Goal: Find specific page/section: Find specific page/section

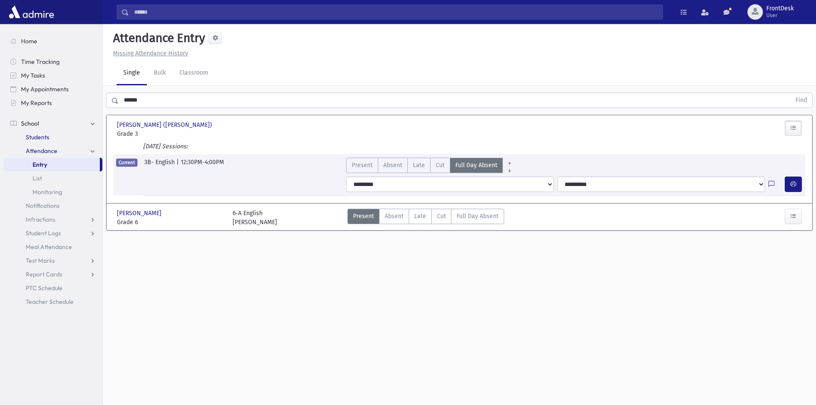
drag, startPoint x: 66, startPoint y: 138, endPoint x: 88, endPoint y: 125, distance: 25.8
click at [66, 138] on link "Students" at bounding box center [52, 137] width 99 height 14
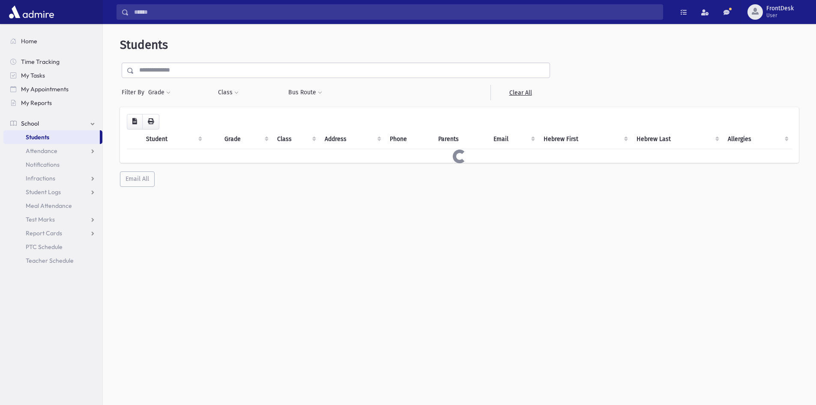
drag, startPoint x: 172, startPoint y: 75, endPoint x: 177, endPoint y: 75, distance: 5.2
click at [172, 75] on input "text" at bounding box center [342, 70] width 416 height 15
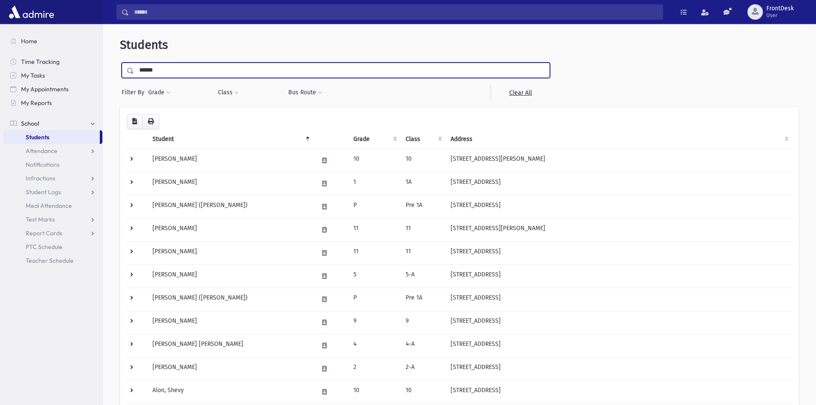
type input "******"
click at [120, 63] on input "submit" at bounding box center [132, 69] width 24 height 12
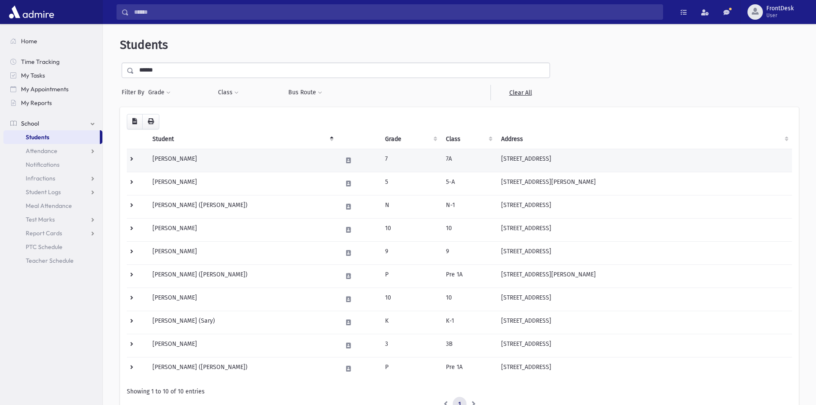
click at [139, 156] on td at bounding box center [137, 160] width 21 height 23
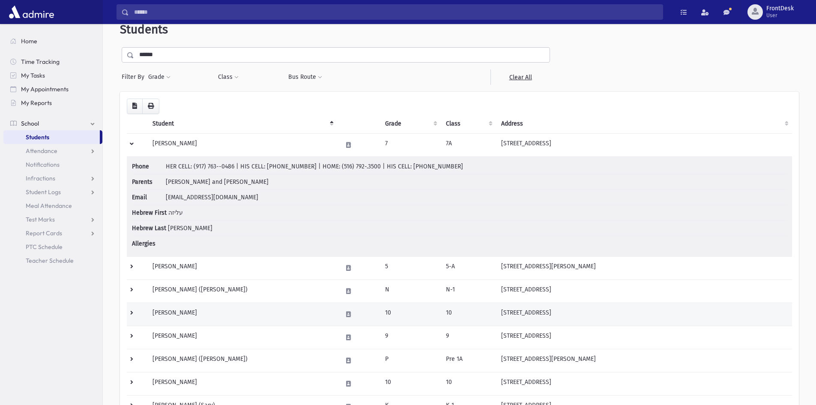
scroll to position [43, 0]
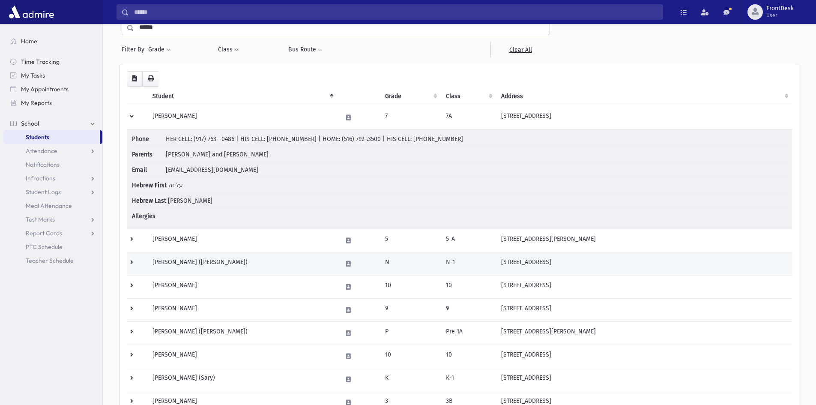
click at [135, 260] on td at bounding box center [137, 263] width 21 height 23
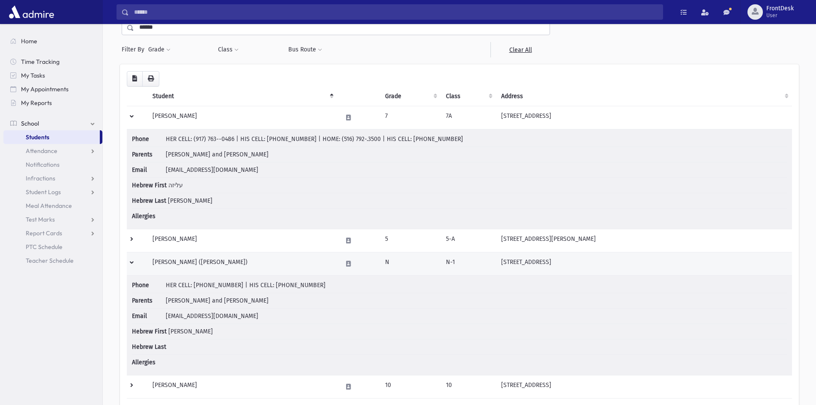
click at [135, 260] on td at bounding box center [137, 263] width 21 height 23
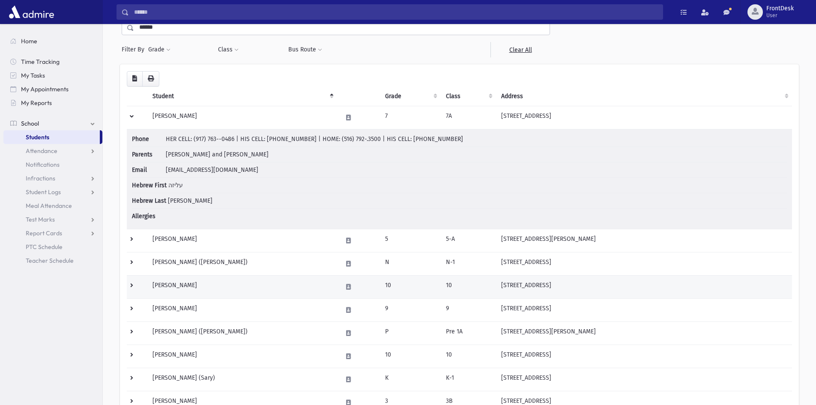
click at [135, 286] on td at bounding box center [137, 286] width 21 height 23
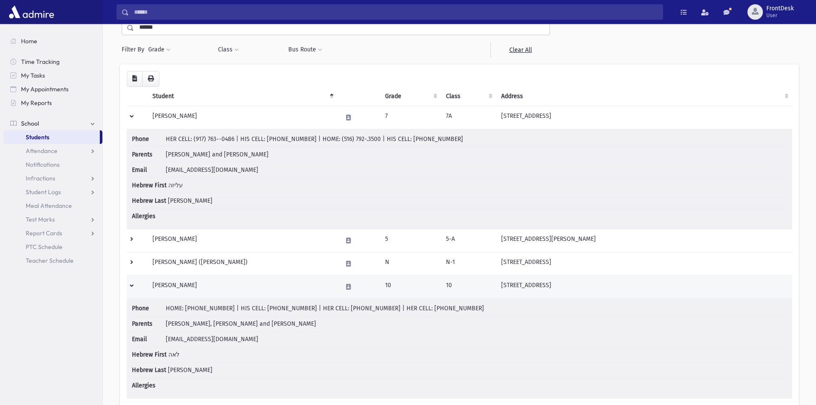
click at [135, 286] on td at bounding box center [137, 286] width 21 height 23
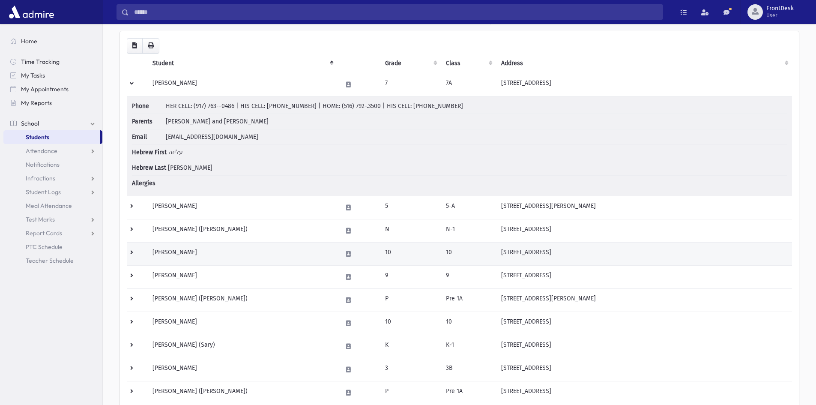
scroll to position [86, 0]
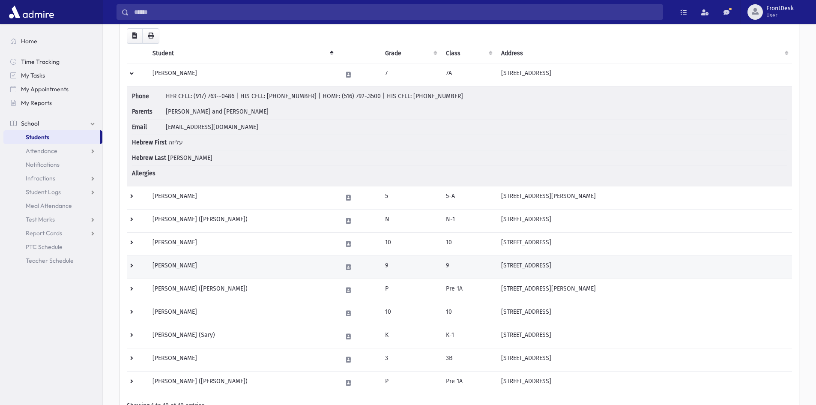
click at [128, 263] on td at bounding box center [137, 266] width 21 height 23
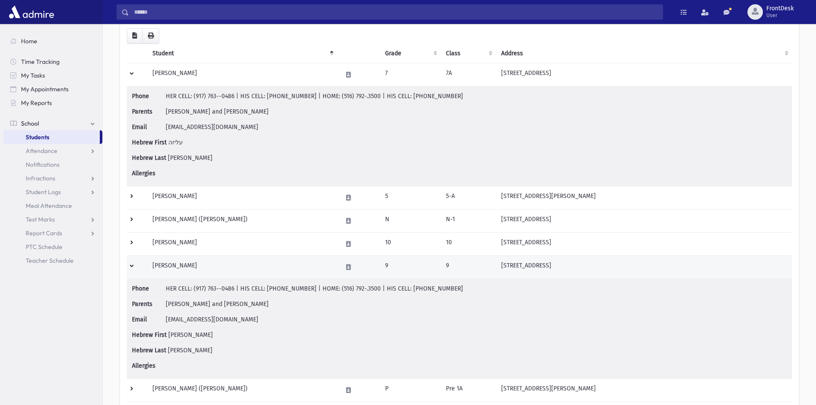
click at [132, 266] on td at bounding box center [137, 266] width 21 height 23
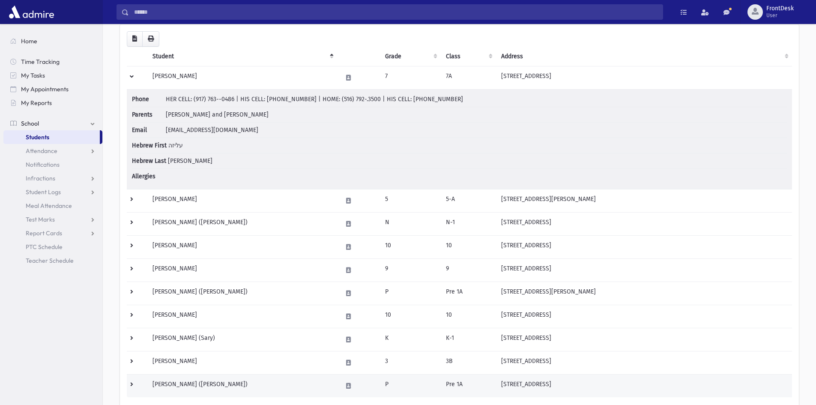
scroll to position [0, 0]
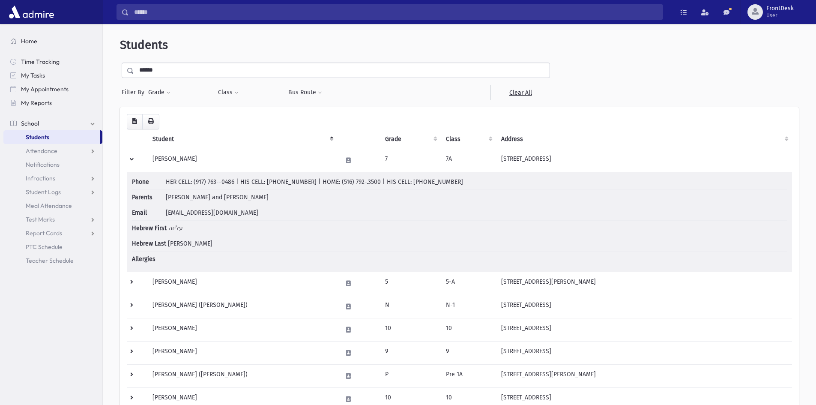
click at [46, 45] on link "Home" at bounding box center [52, 41] width 99 height 14
